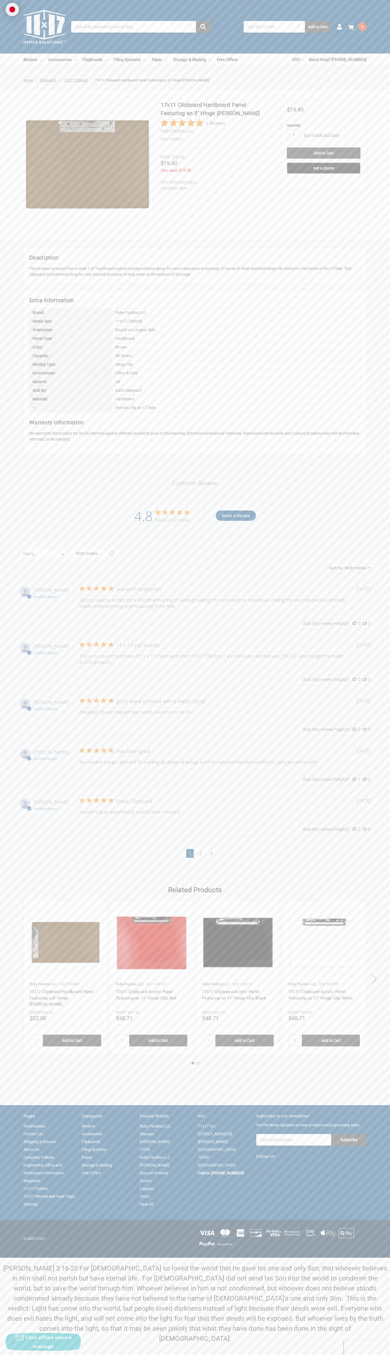
click at [173, 520] on div "Based on 6 reviews" at bounding box center [172, 519] width 35 height 5
click at [324, 153] on input "Add to Cart" at bounding box center [324, 153] width 74 height 11
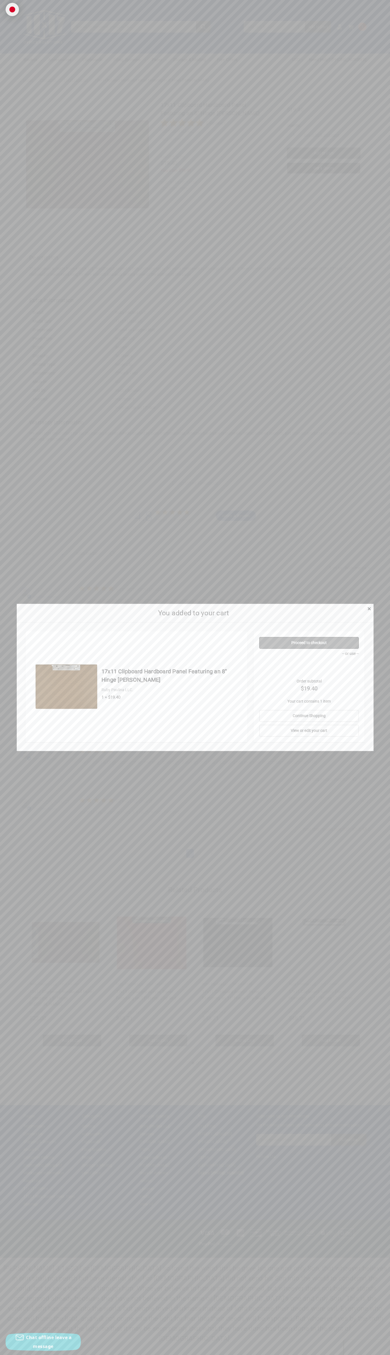
click at [309, 643] on link "Proceed to checkout" at bounding box center [309, 643] width 100 height 12
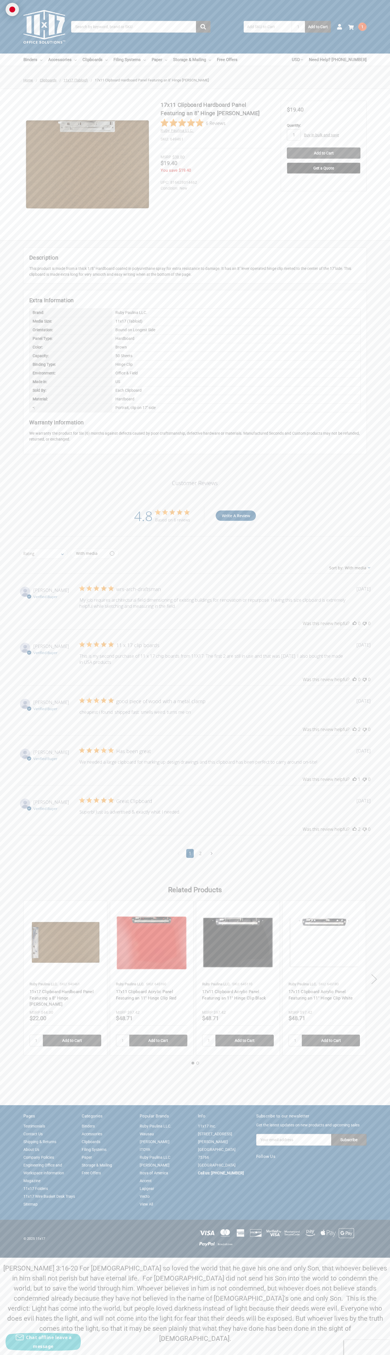
click at [351, 27] on use at bounding box center [351, 27] width 6 height 5
click at [300, 122] on link "View Cart" at bounding box center [299, 121] width 41 height 11
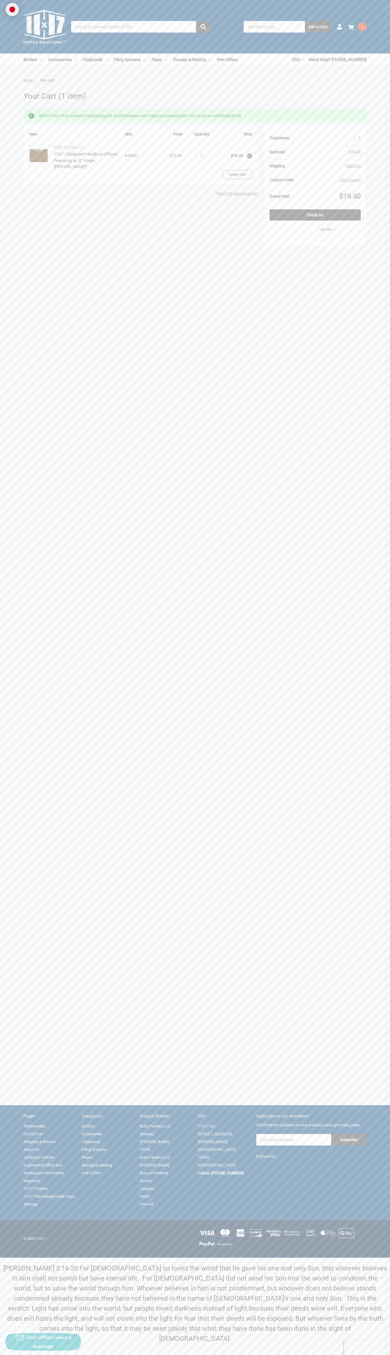
click at [237, 174] on link "Empty Cart" at bounding box center [237, 174] width 29 height 9
